Goal: Find specific page/section: Find specific page/section

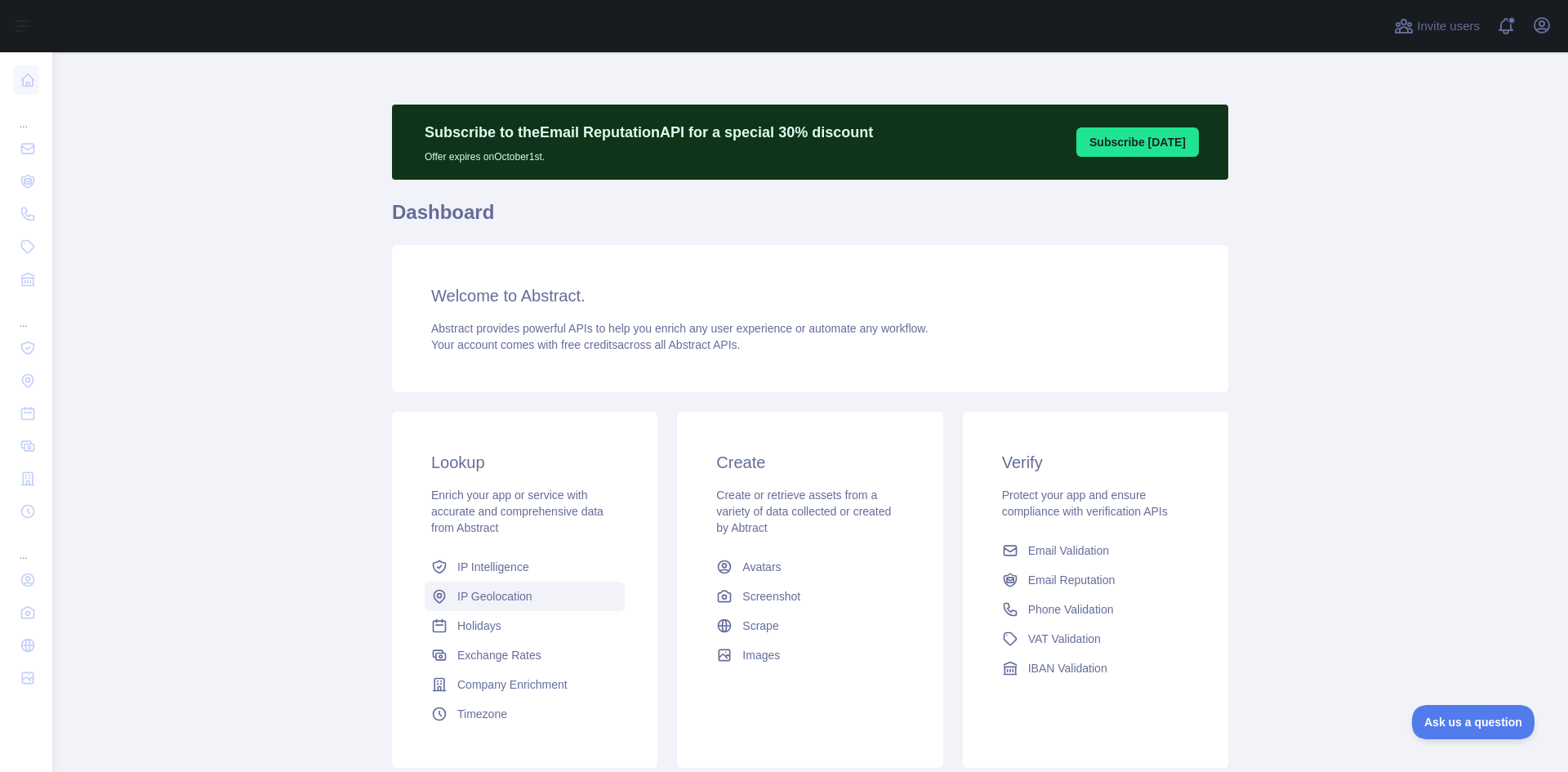
click at [487, 595] on span "IP Geolocation" at bounding box center [495, 596] width 75 height 16
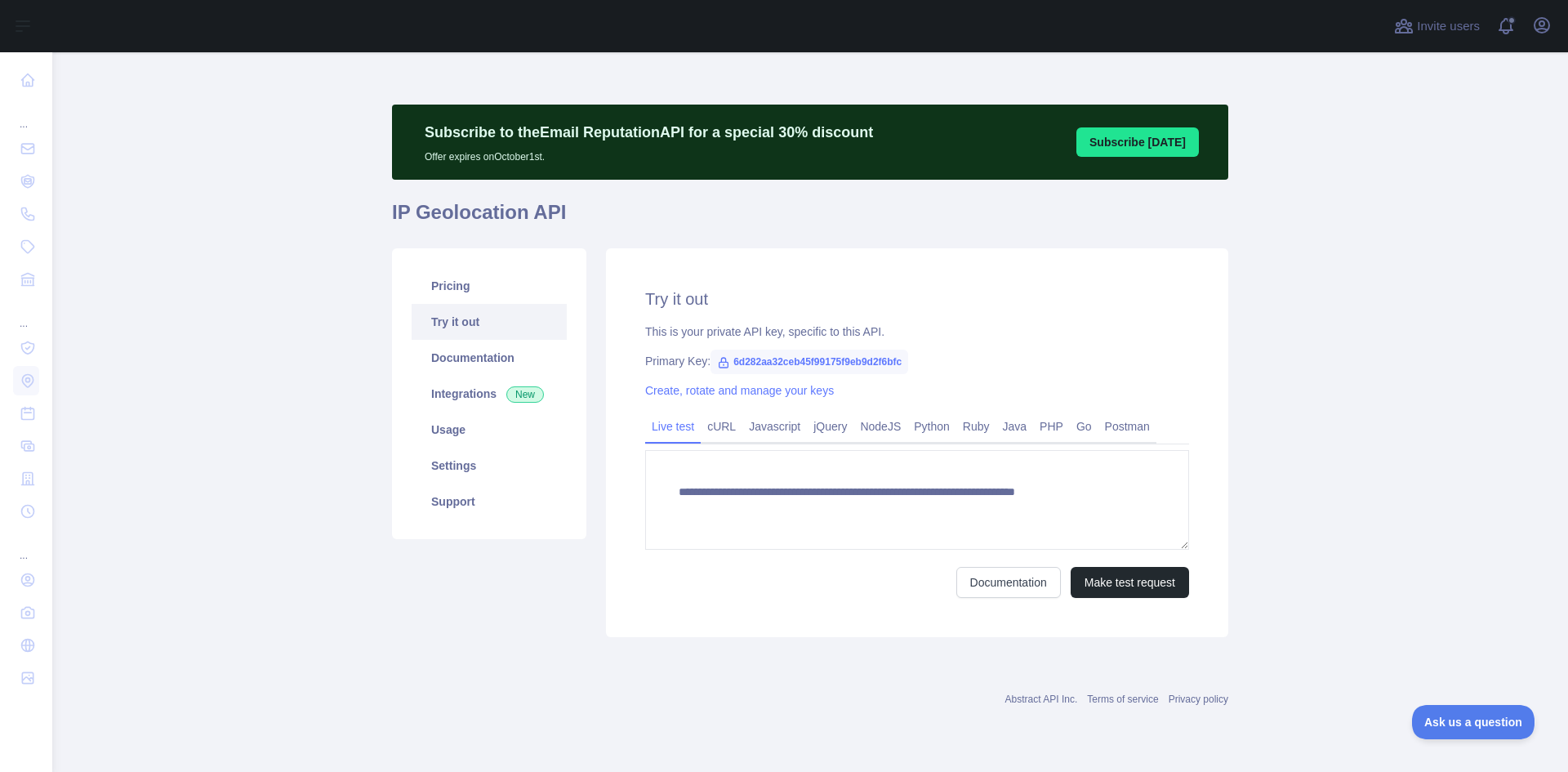
type textarea "**********"
click at [472, 431] on link "Usage" at bounding box center [489, 429] width 155 height 36
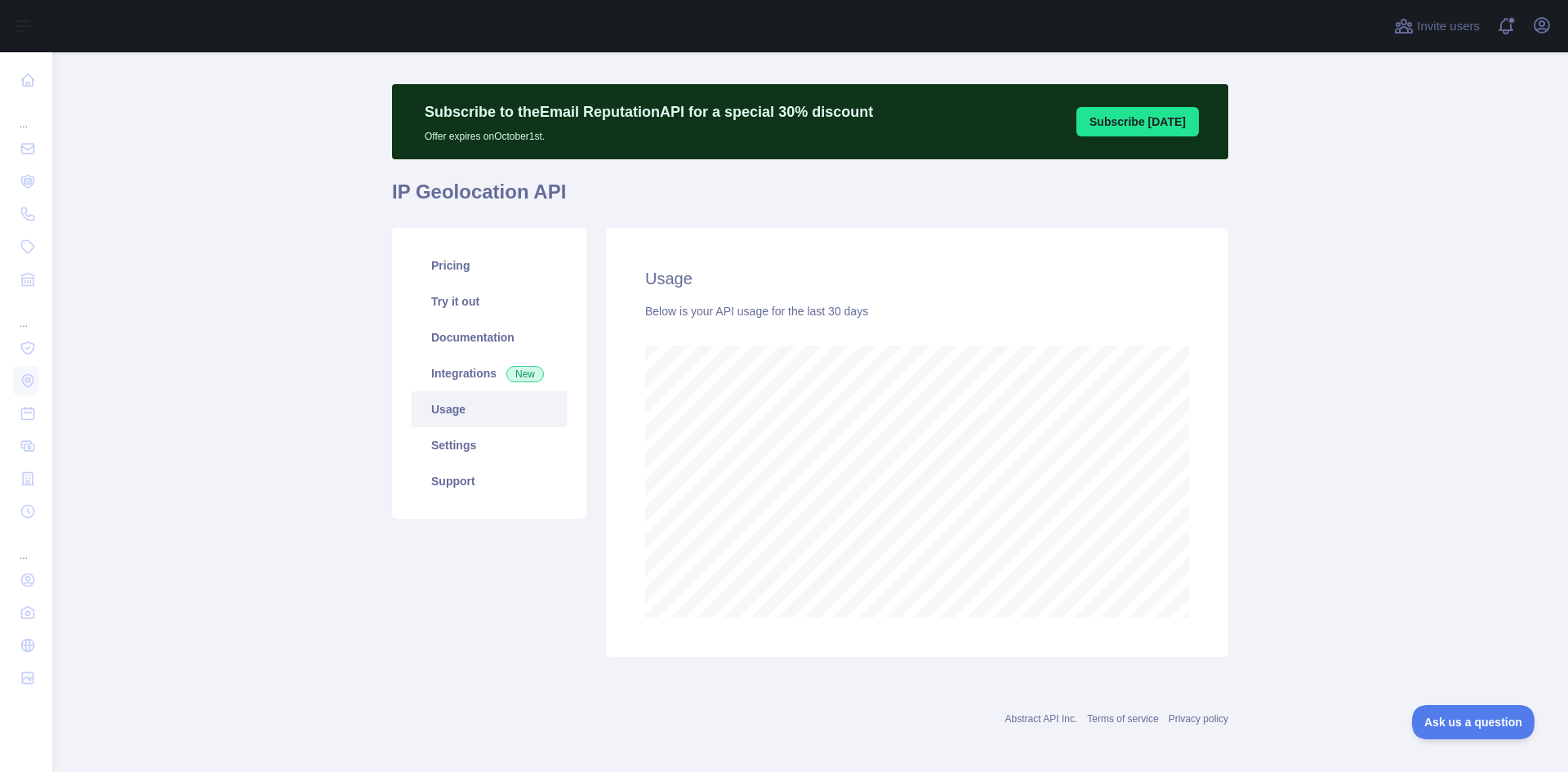
scroll to position [27, 0]
